Goal: Task Accomplishment & Management: Manage account settings

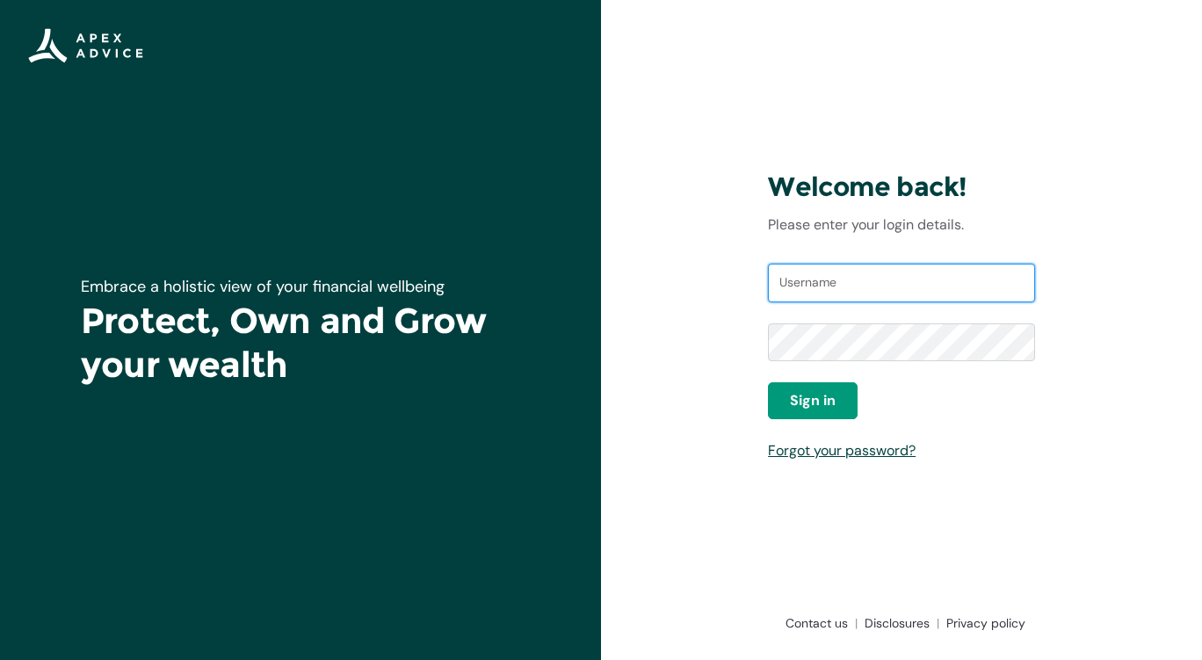
click at [794, 296] on input "Username" at bounding box center [901, 283] width 267 height 39
type input "kjstack@hotmail.com"
click at [811, 293] on input "Username" at bounding box center [901, 283] width 267 height 39
type input "[EMAIL_ADDRESS][DOMAIN_NAME]"
click at [827, 450] on link "Forgot your password?" at bounding box center [842, 450] width 148 height 18
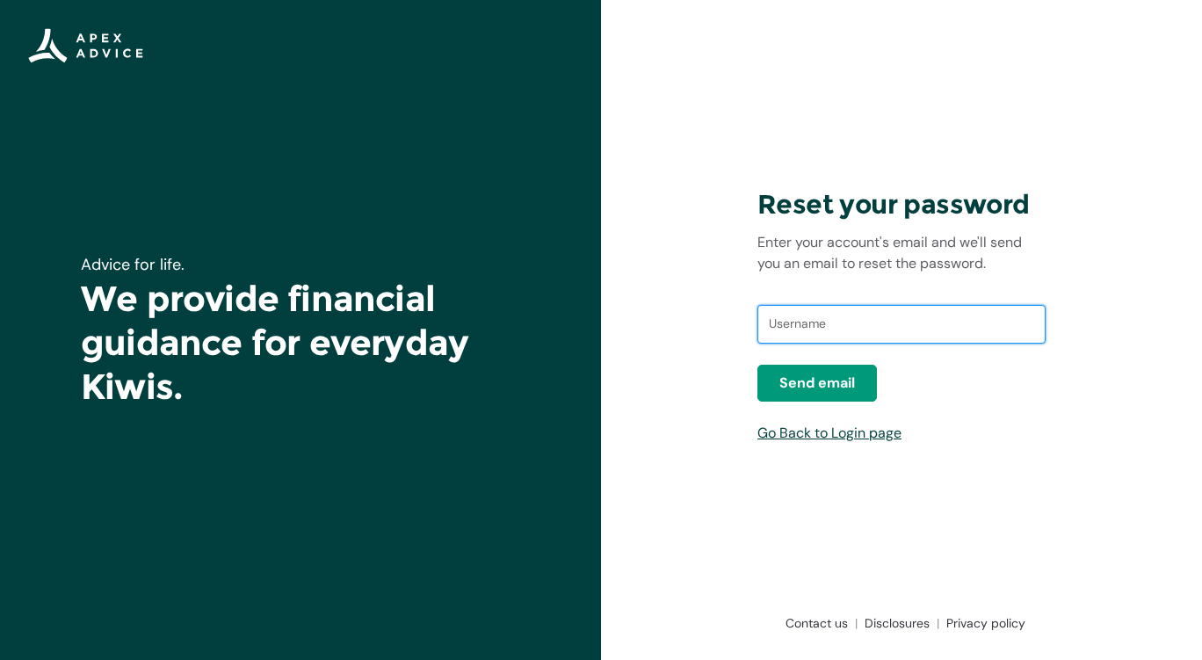
click at [791, 330] on input "text" at bounding box center [901, 324] width 288 height 39
type input "kjstack@hotmail.com"
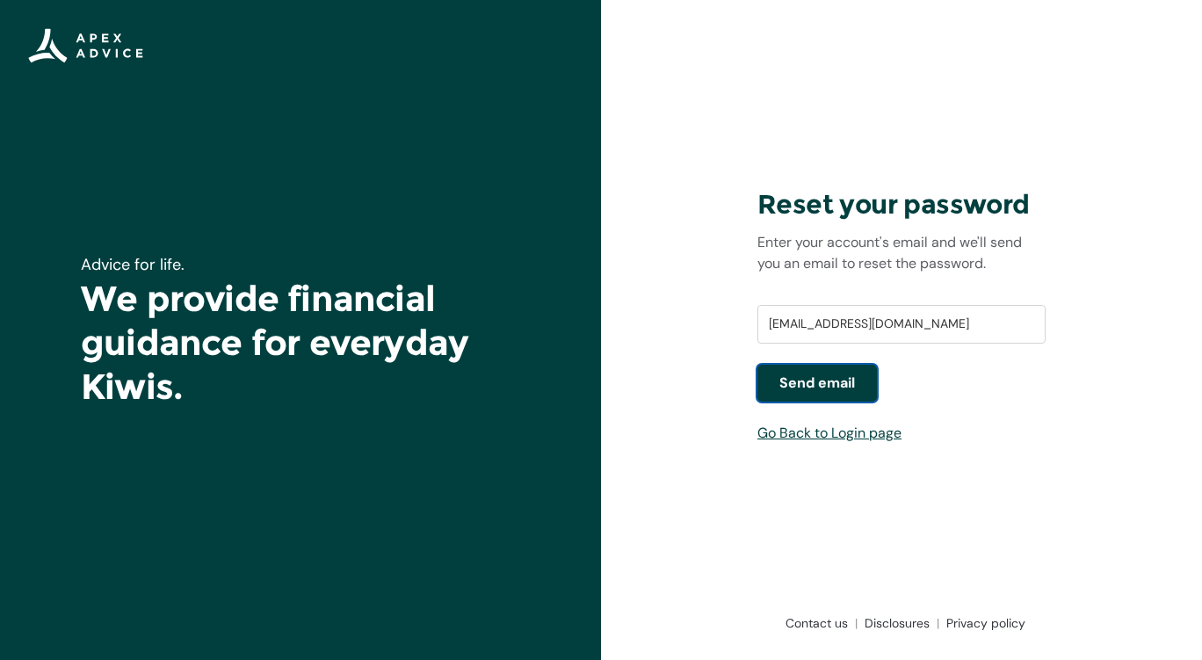
click at [817, 383] on span "Send email" at bounding box center [817, 382] width 76 height 21
